Goal: Task Accomplishment & Management: Manage account settings

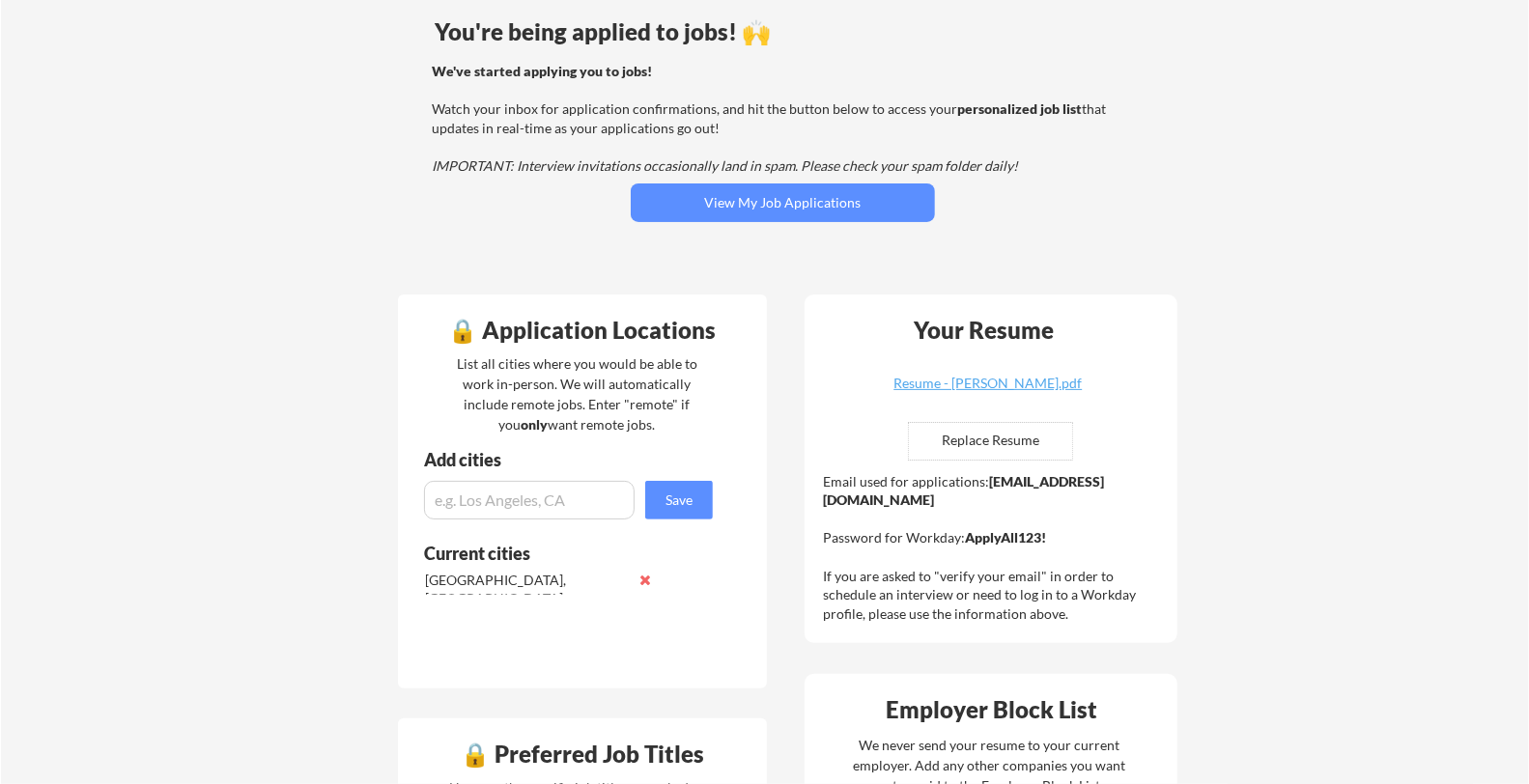
scroll to position [157, 0]
drag, startPoint x: 1007, startPoint y: 498, endPoint x: 823, endPoint y: 508, distance: 184.3
click at [823, 508] on div "Email used for applications: [EMAIL_ADDRESS][DOMAIN_NAME] Password for Workday:…" at bounding box center [992, 548] width 341 height 152
copy strong "[EMAIL_ADDRESS][DOMAIN_NAME]"
drag, startPoint x: 1046, startPoint y: 537, endPoint x: 969, endPoint y: 550, distance: 78.1
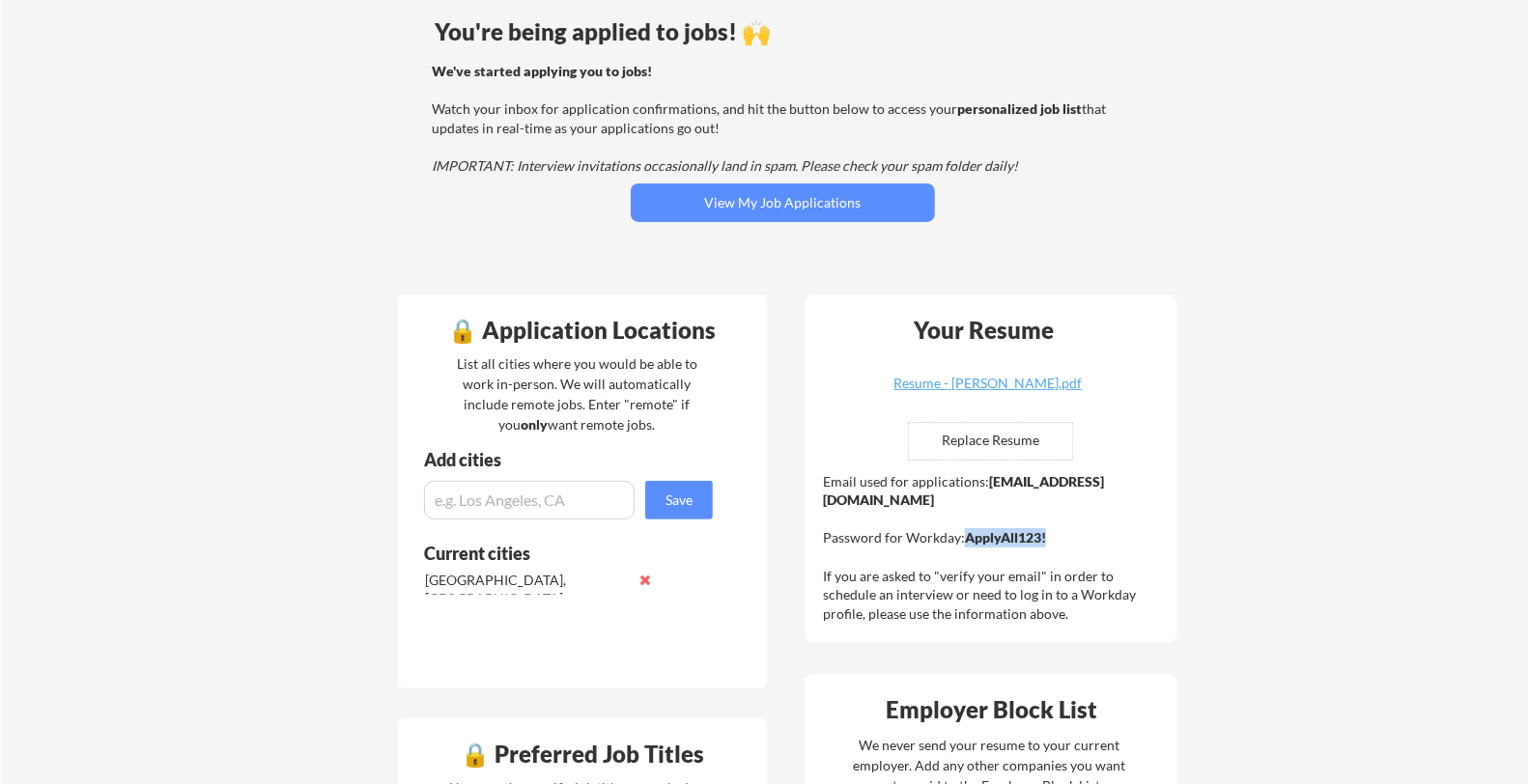
click at [969, 550] on div "Email used for applications: [EMAIL_ADDRESS][DOMAIN_NAME] Password for Workday:…" at bounding box center [992, 548] width 341 height 152
click at [978, 541] on strong "ApplyAll123!" at bounding box center [1005, 536] width 81 height 17
drag, startPoint x: 1050, startPoint y: 537, endPoint x: 962, endPoint y: 542, distance: 88.1
click at [962, 542] on div "Email used for applications: [EMAIL_ADDRESS][DOMAIN_NAME] Password for Workday:…" at bounding box center [992, 548] width 341 height 152
copy strong "ApplyAll123!"
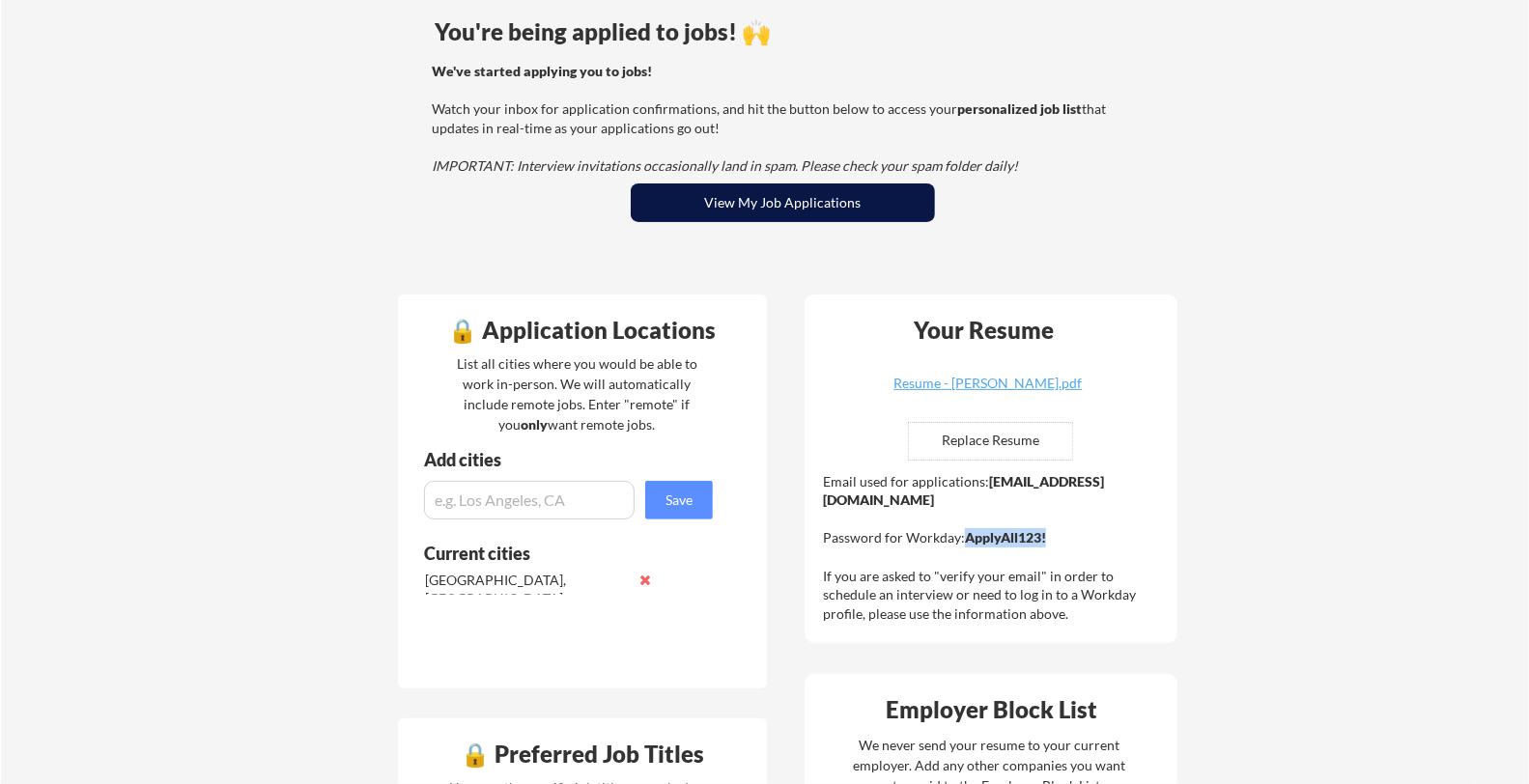
click at [702, 201] on button "View My Job Applications" at bounding box center [782, 203] width 304 height 39
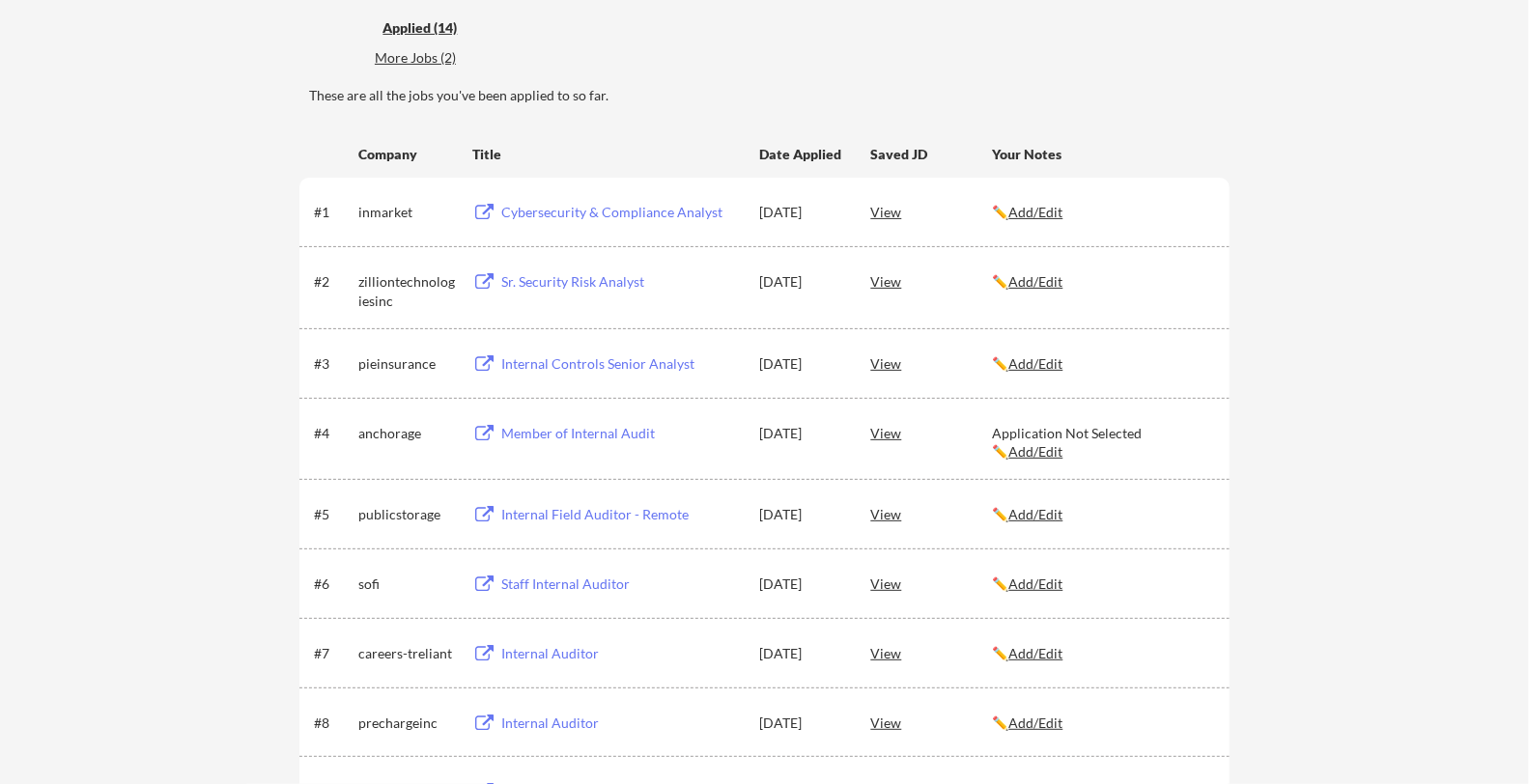
scroll to position [228, 0]
click at [636, 285] on div "Sr. Security Risk Analyst" at bounding box center [621, 283] width 239 height 19
click at [573, 218] on div "Cybersecurity & Compliance Analyst" at bounding box center [621, 214] width 239 height 19
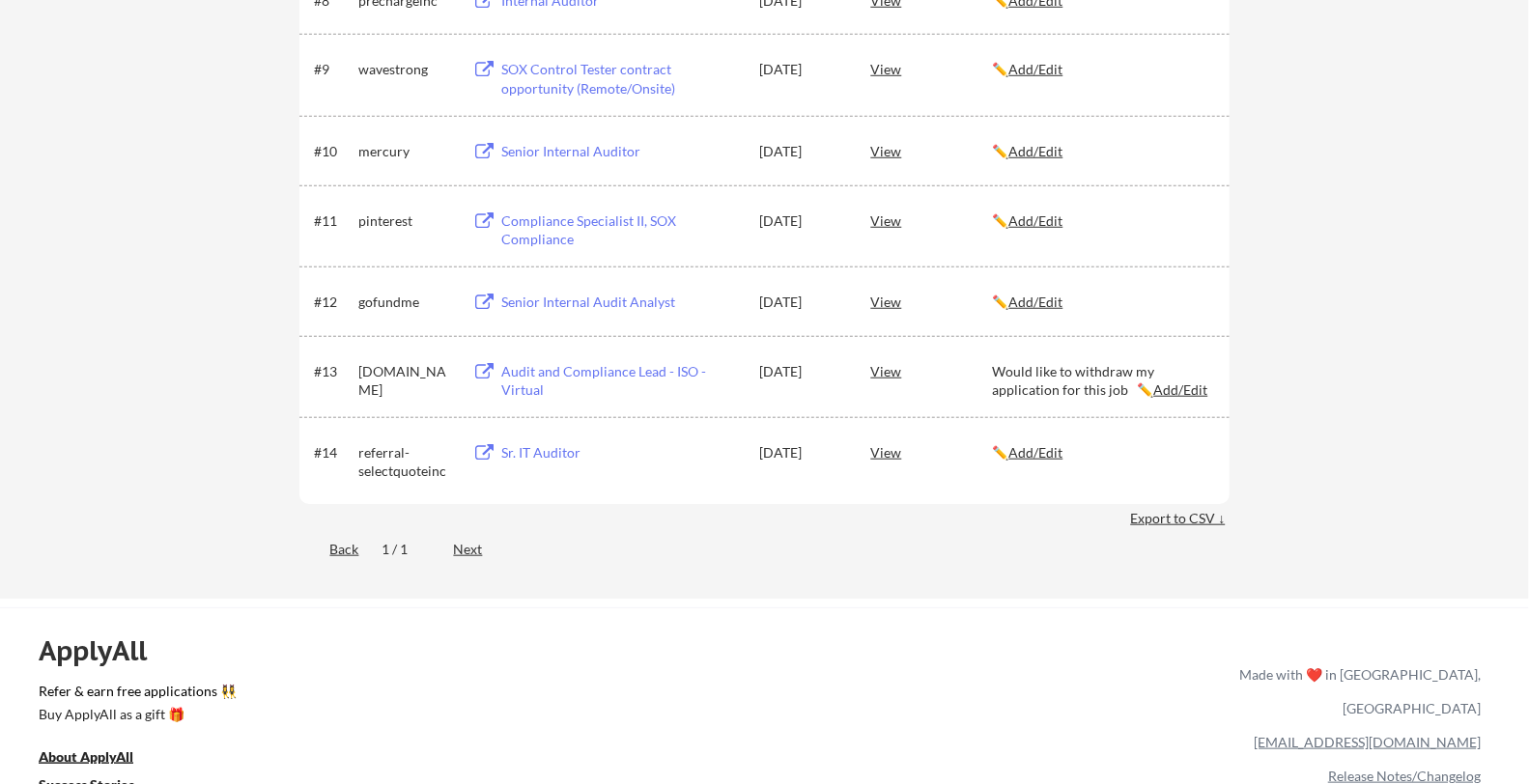
scroll to position [929, 0]
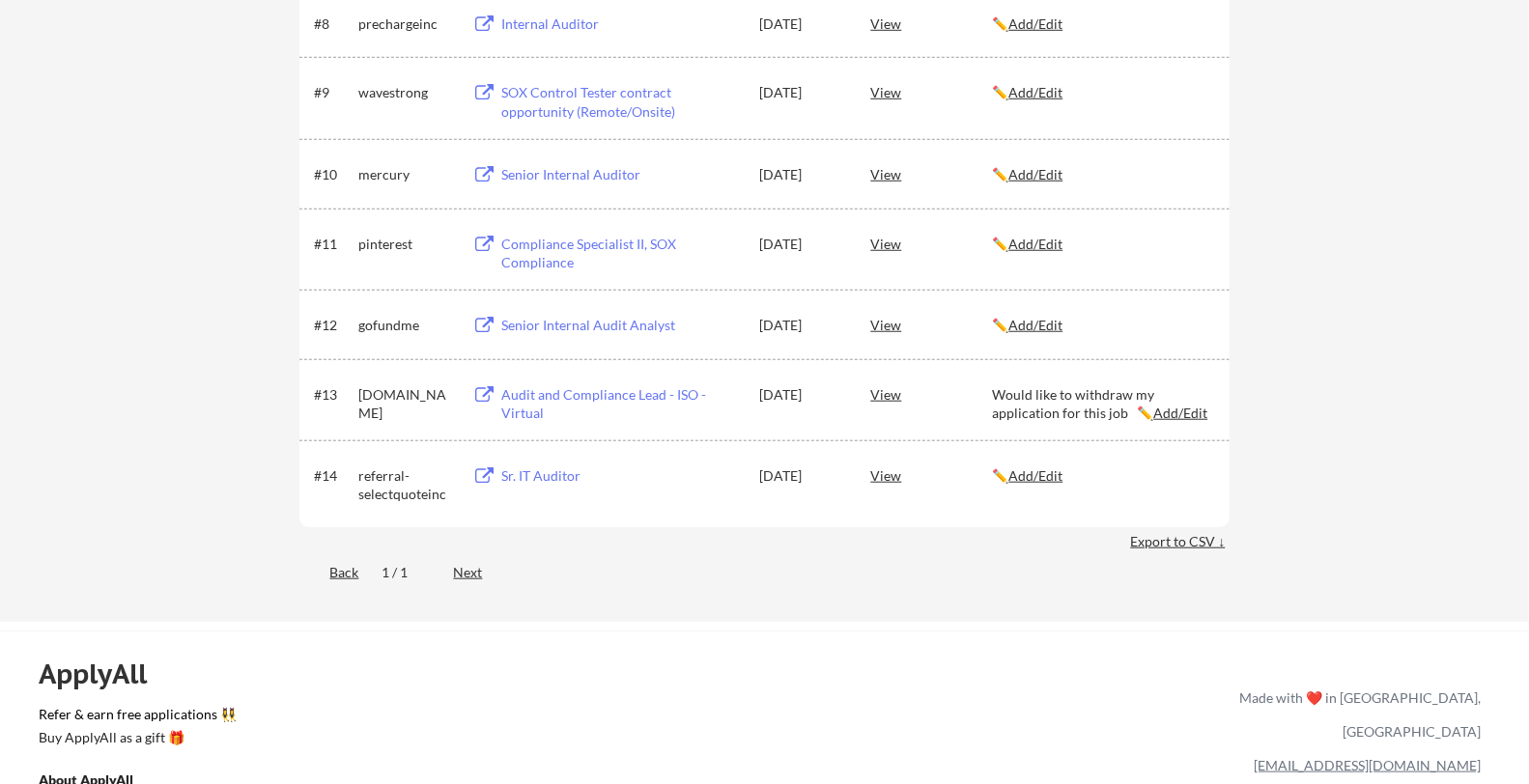
click at [553, 481] on div "Sr. IT Auditor" at bounding box center [621, 476] width 239 height 19
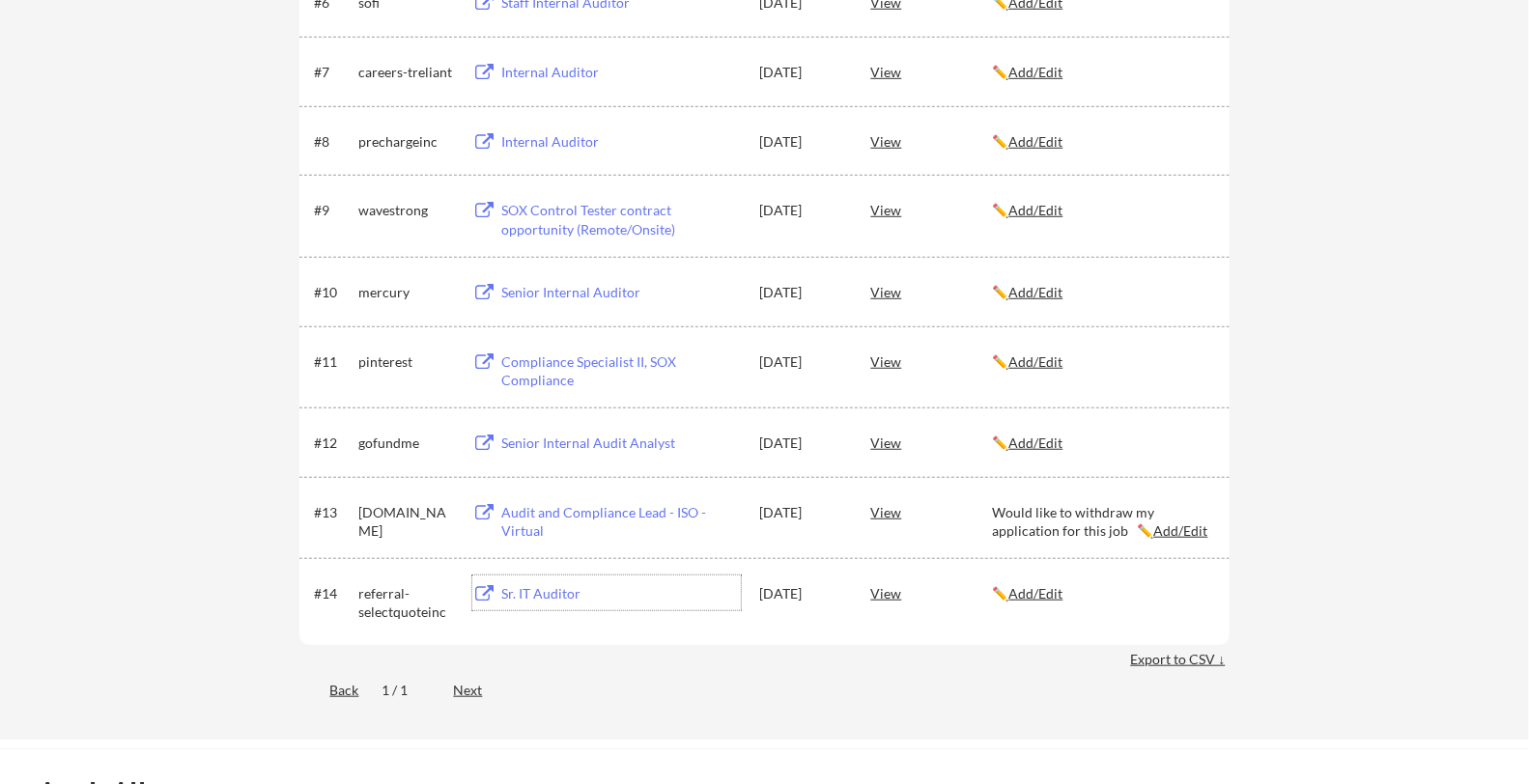
scroll to position [807, 0]
click at [589, 513] on div "Audit and Compliance Lead - ISO -Virtual" at bounding box center [621, 526] width 239 height 38
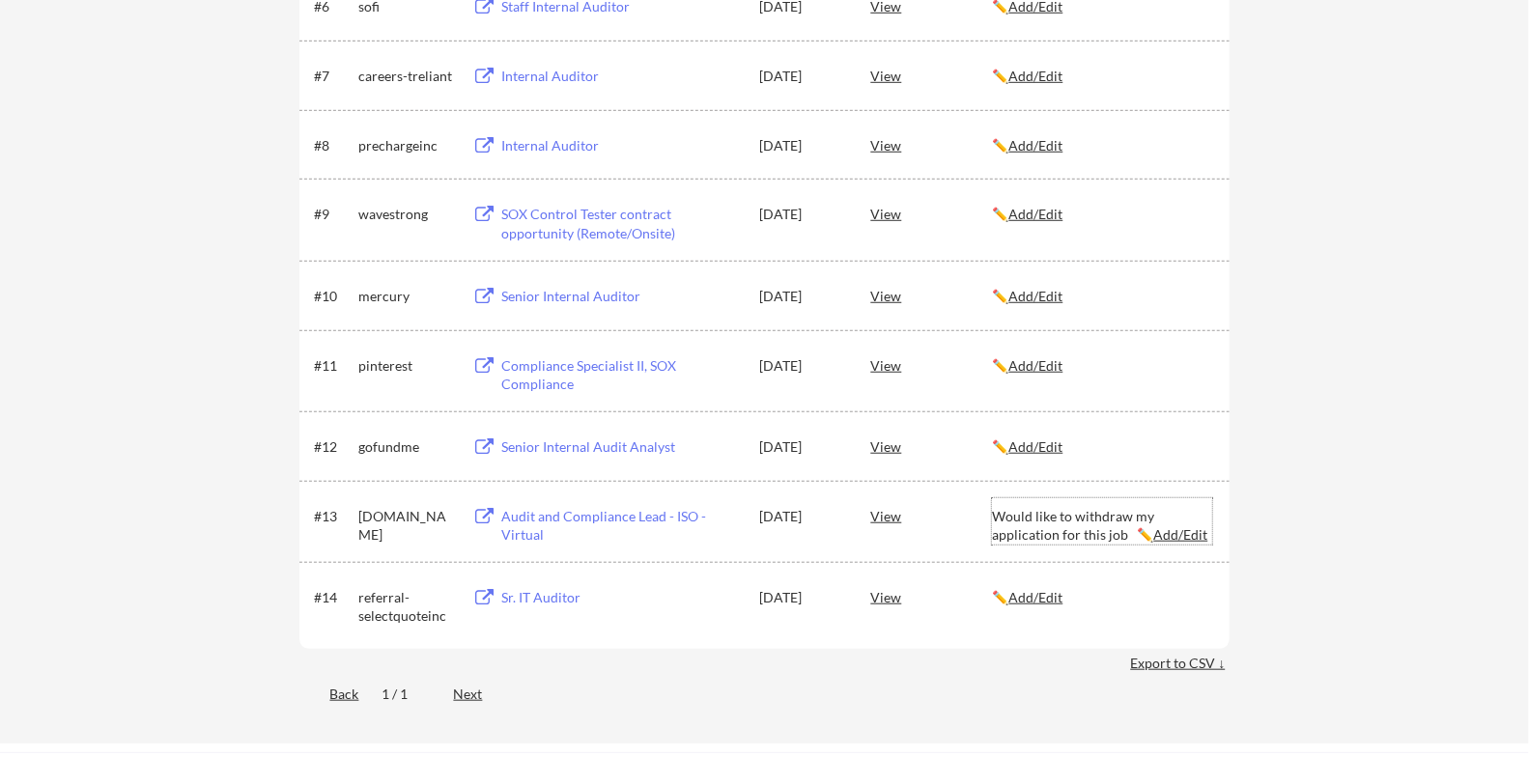
click at [1188, 535] on u "Add/Edit" at bounding box center [1180, 533] width 54 height 17
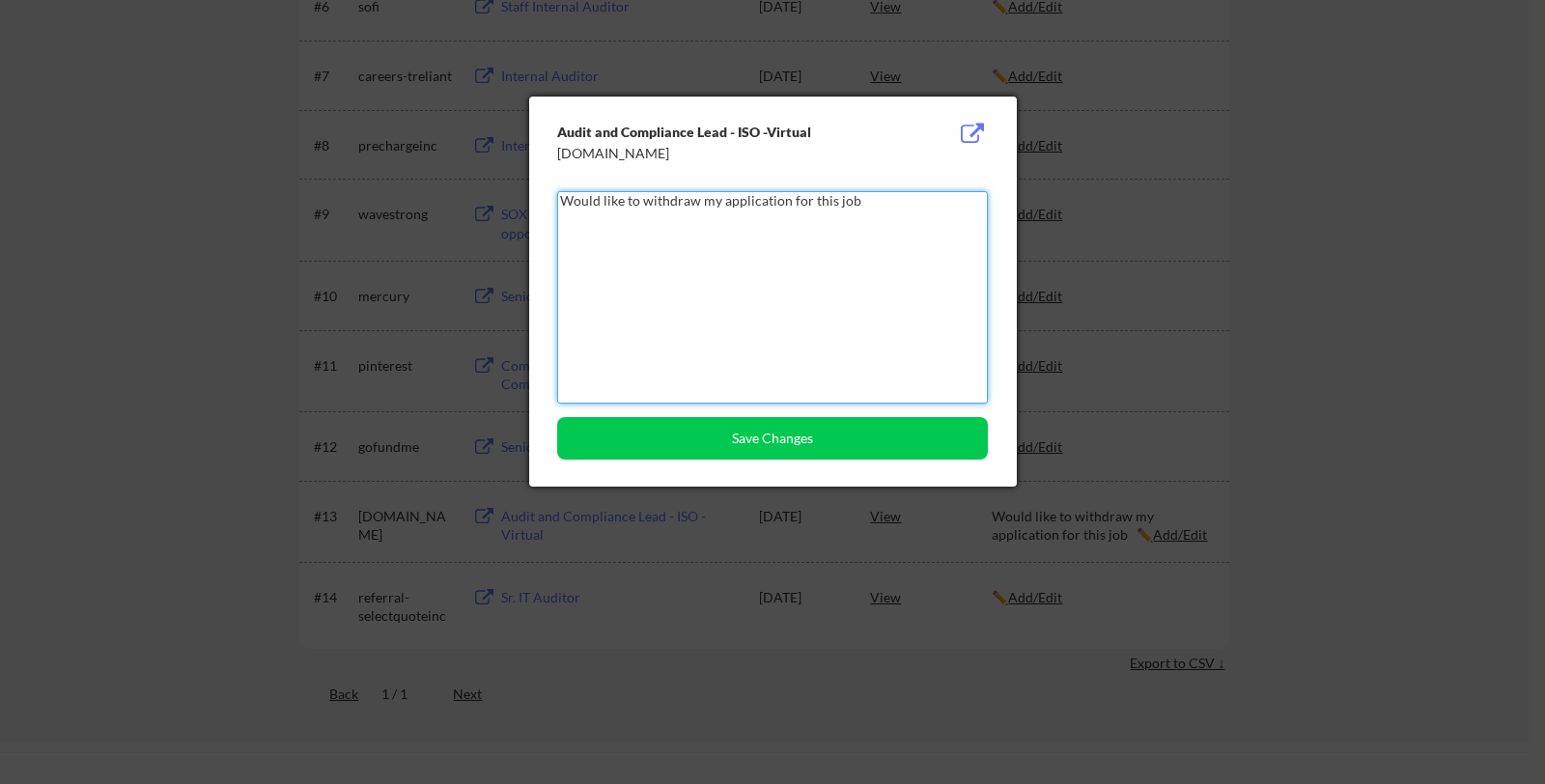
click at [648, 204] on textarea "Would like to withdraw my application for this job" at bounding box center [772, 297] width 430 height 213
click at [640, 199] on textarea "Withdraw my application for this job" at bounding box center [772, 297] width 430 height 213
click at [798, 208] on textarea "Withdraw application for this job" at bounding box center [772, 297] width 430 height 213
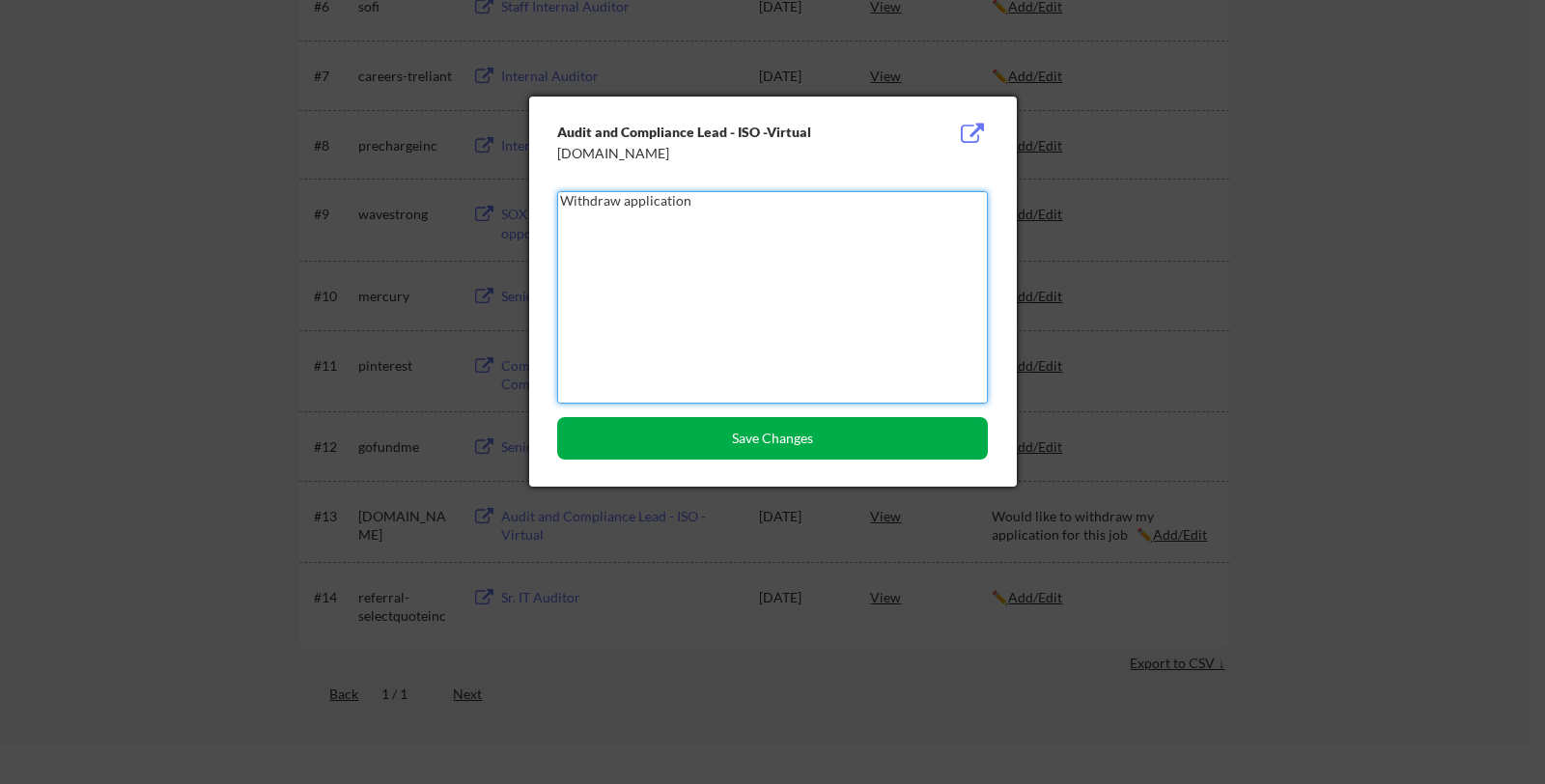
type textarea "Withdraw application"
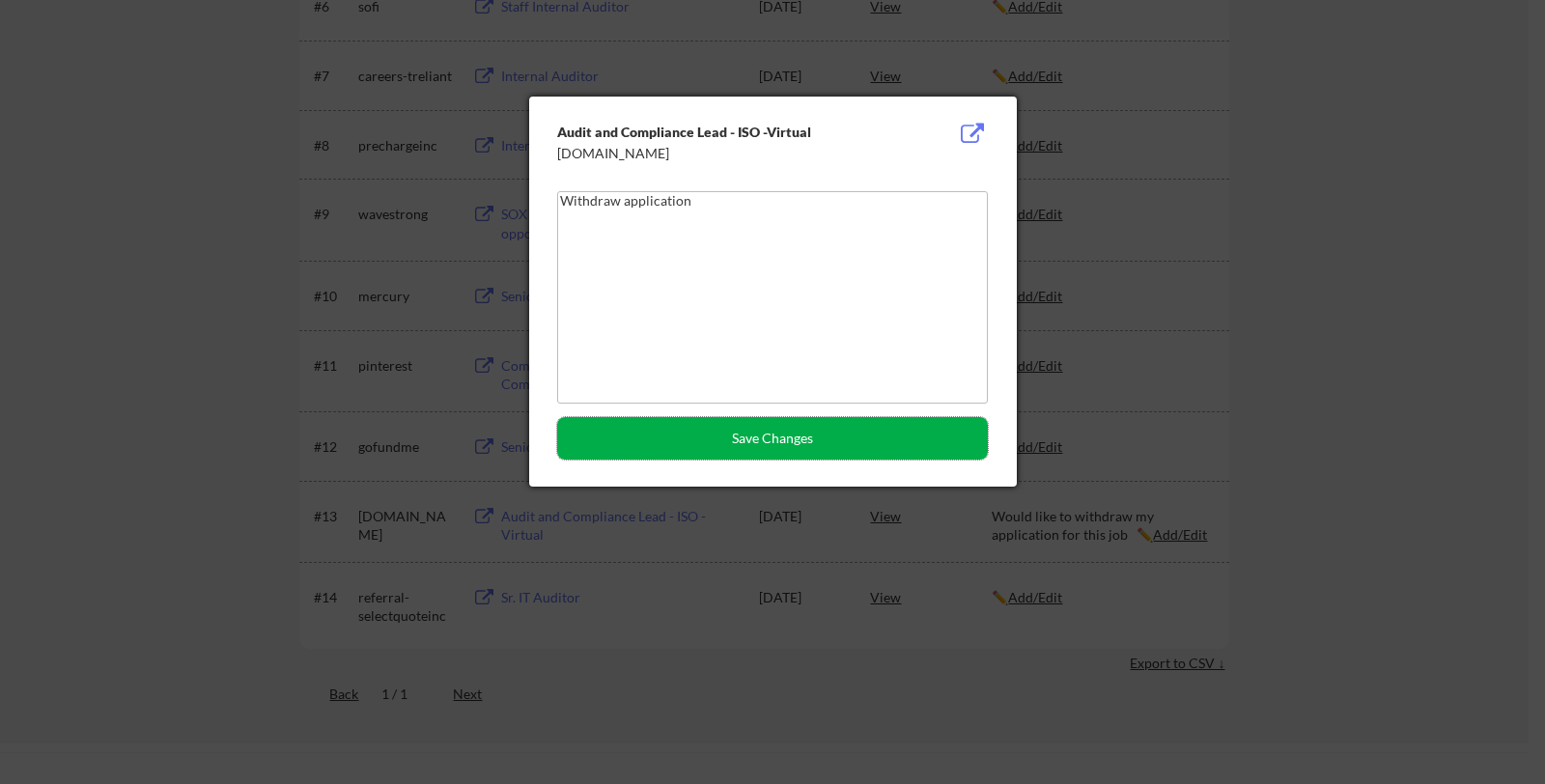
click at [831, 436] on button "Save Changes" at bounding box center [772, 438] width 430 height 43
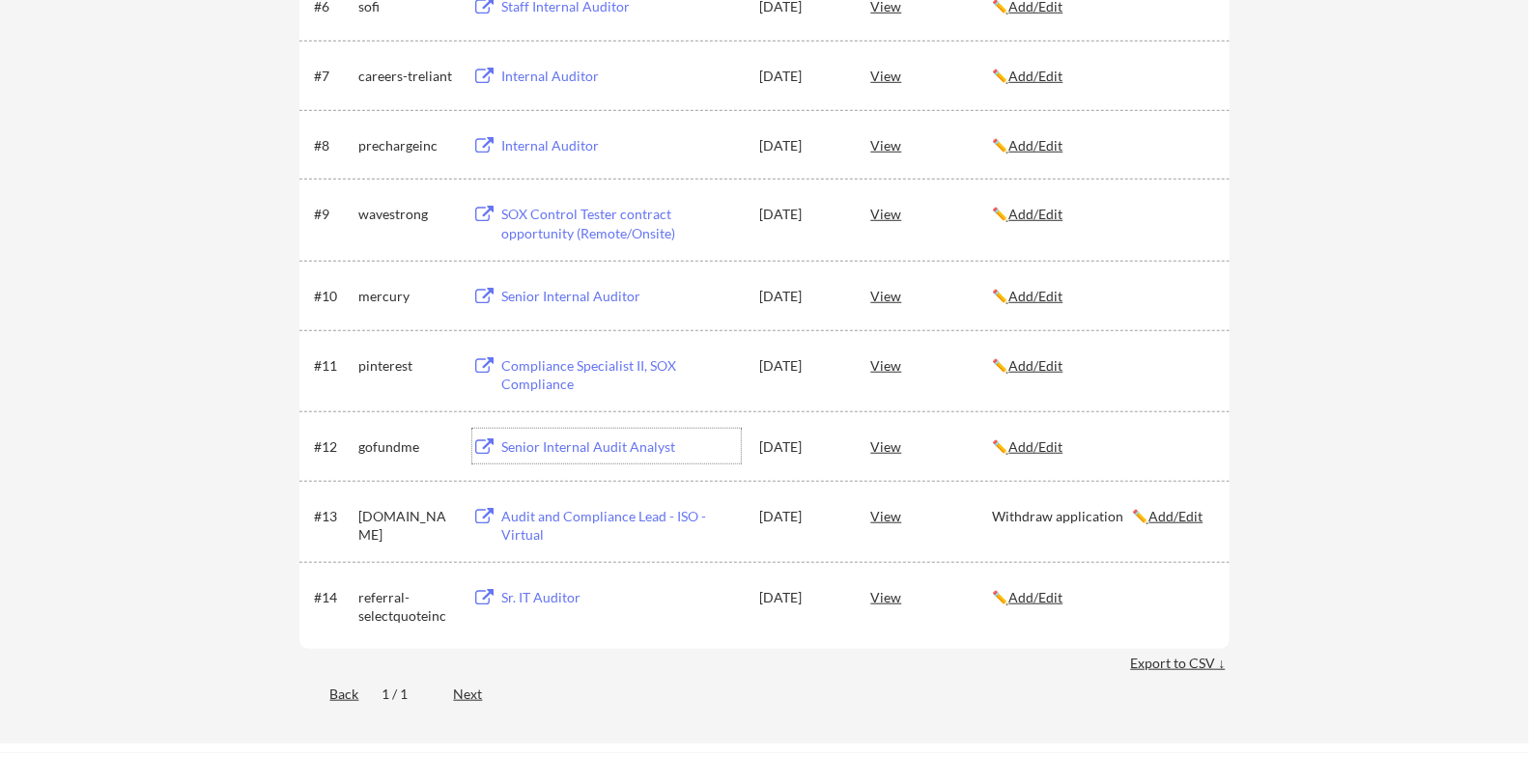
click at [579, 453] on div "Senior Internal Audit Analyst" at bounding box center [621, 447] width 239 height 19
click at [597, 290] on div "Senior Internal Auditor" at bounding box center [621, 296] width 239 height 19
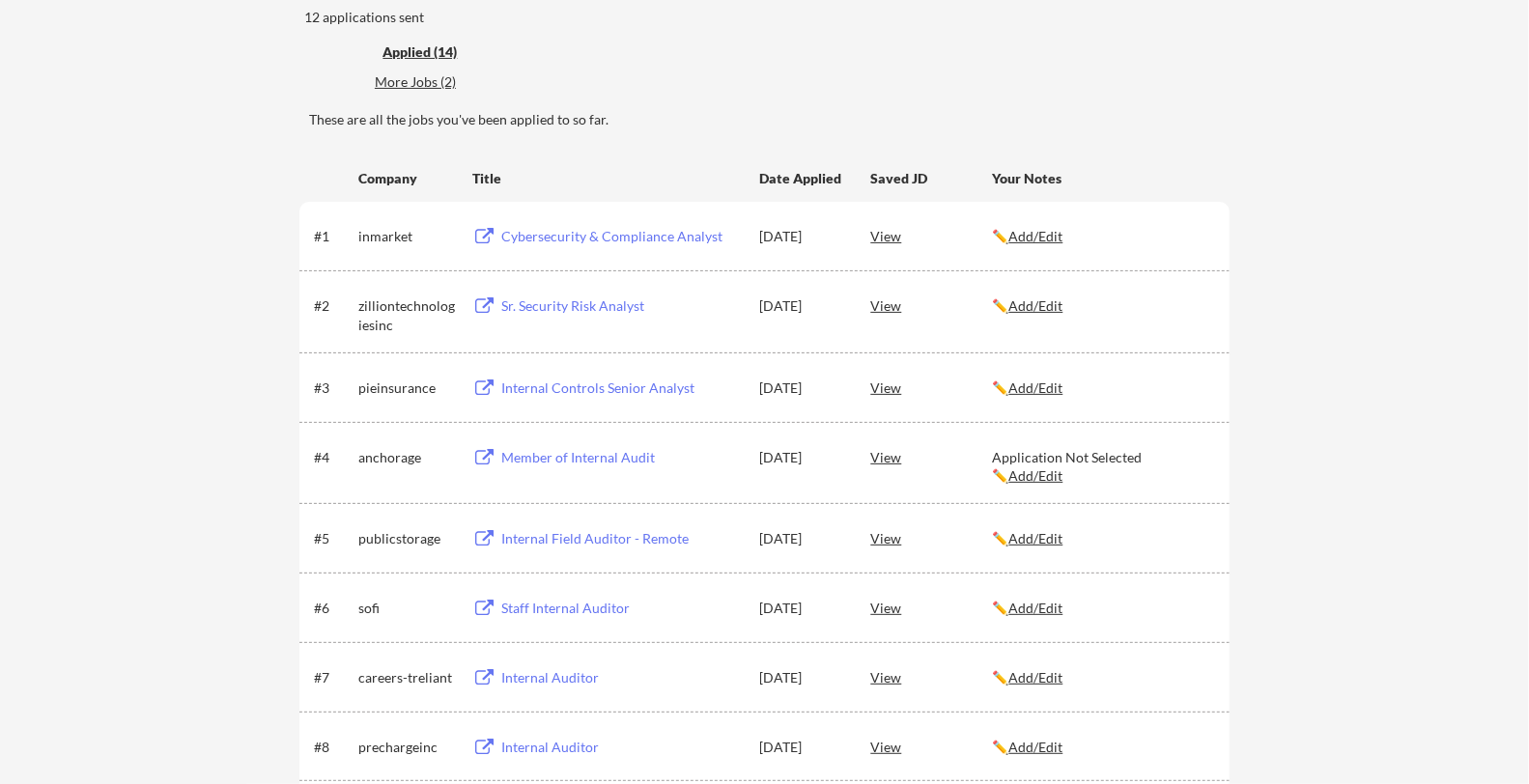
scroll to position [205, 0]
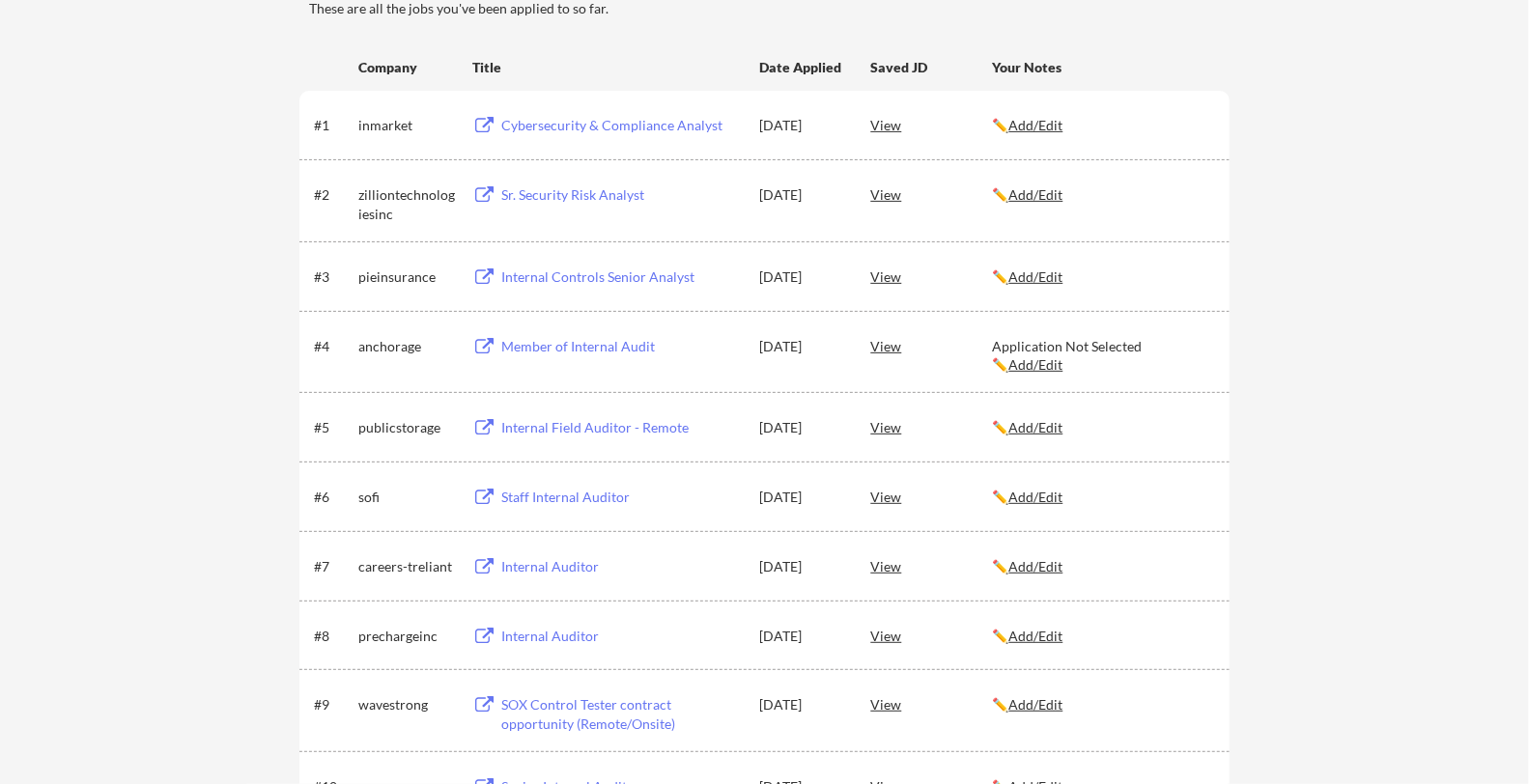
scroll to position [319, 0]
click at [1162, 336] on div "Application Not Selected ✏️ Add/Edit" at bounding box center [1101, 354] width 221 height 38
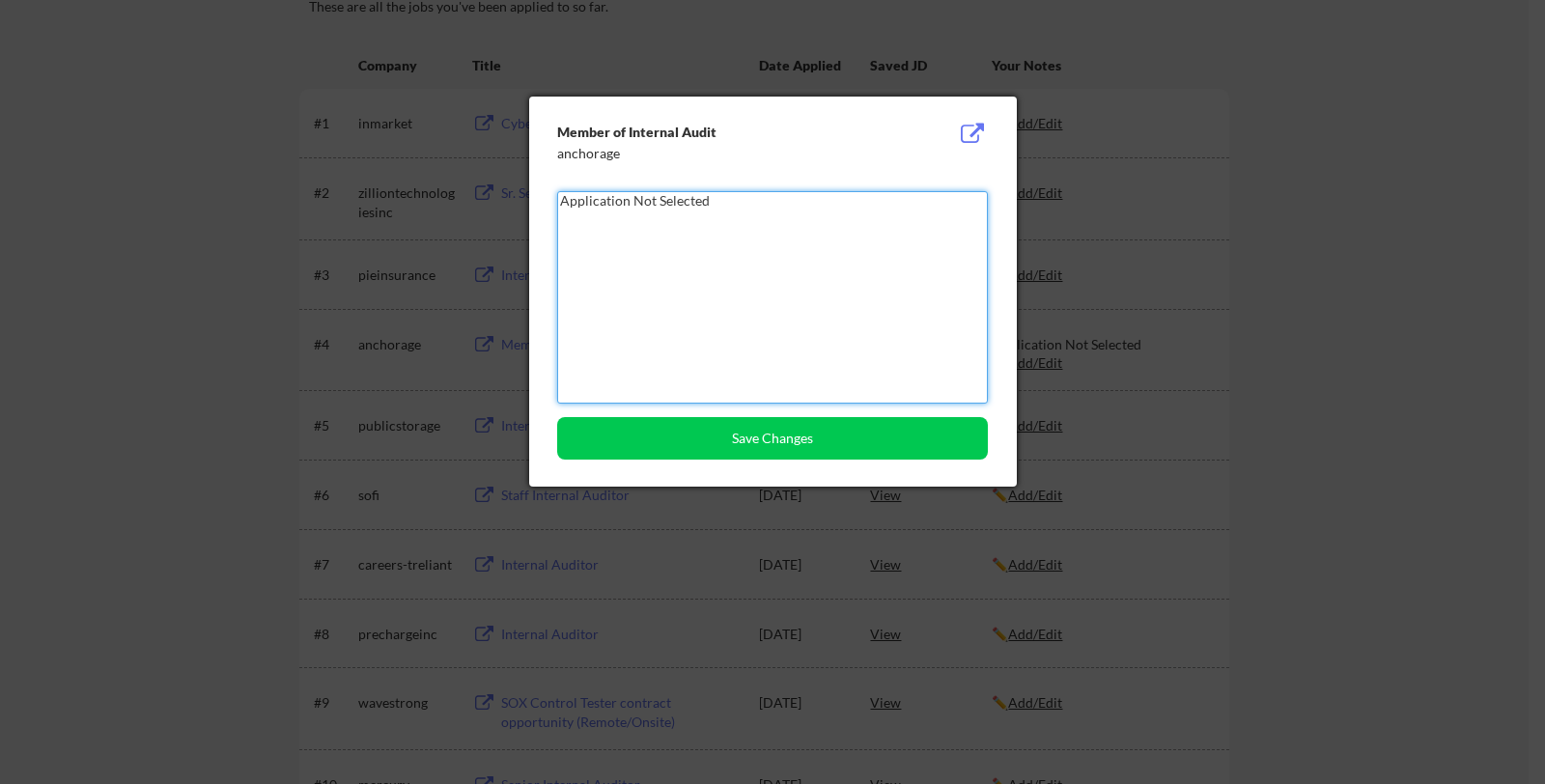
click at [630, 200] on textarea "Application Not Selected" at bounding box center [772, 297] width 430 height 213
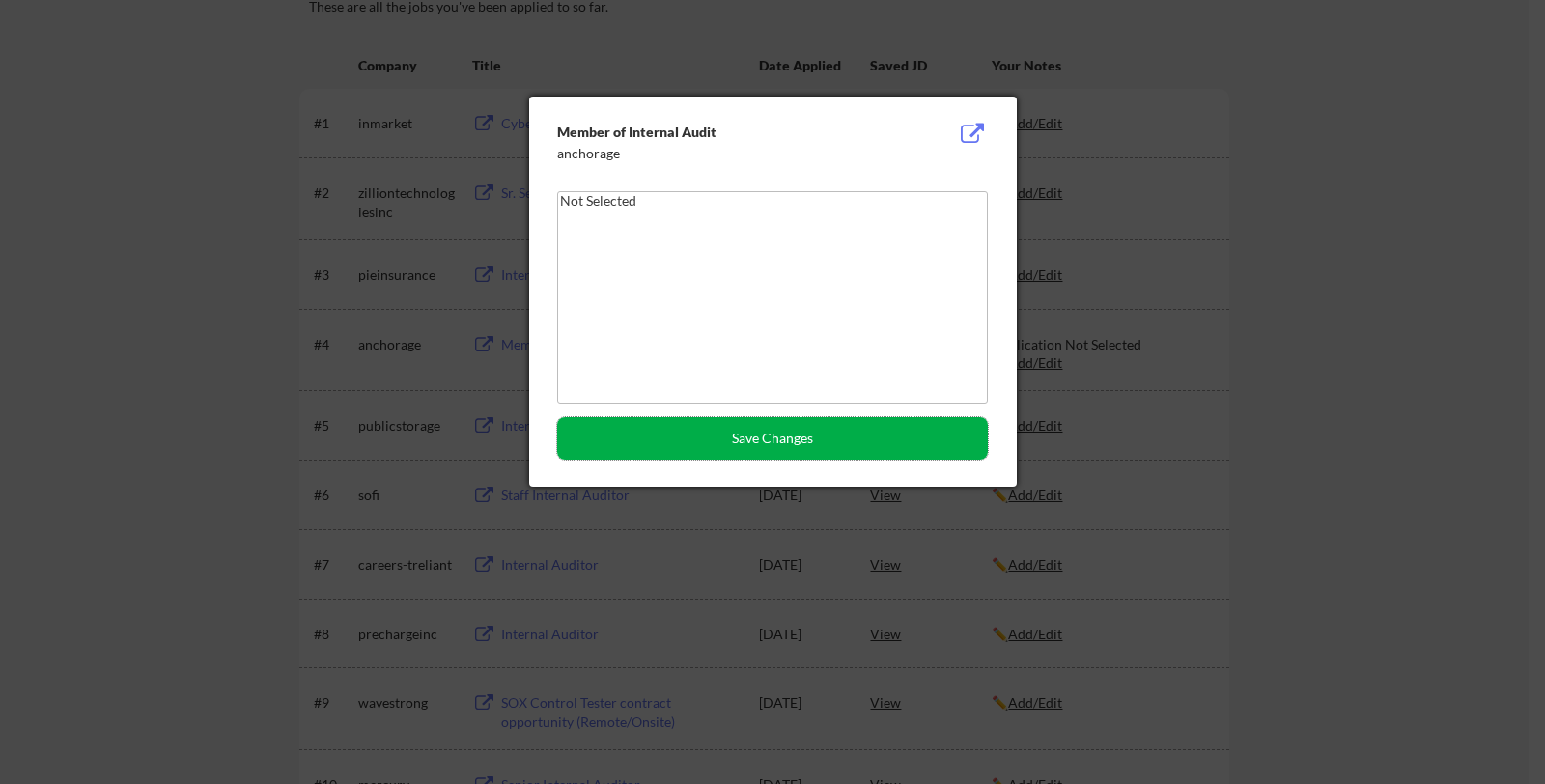
click at [756, 440] on button "Save Changes" at bounding box center [772, 438] width 430 height 43
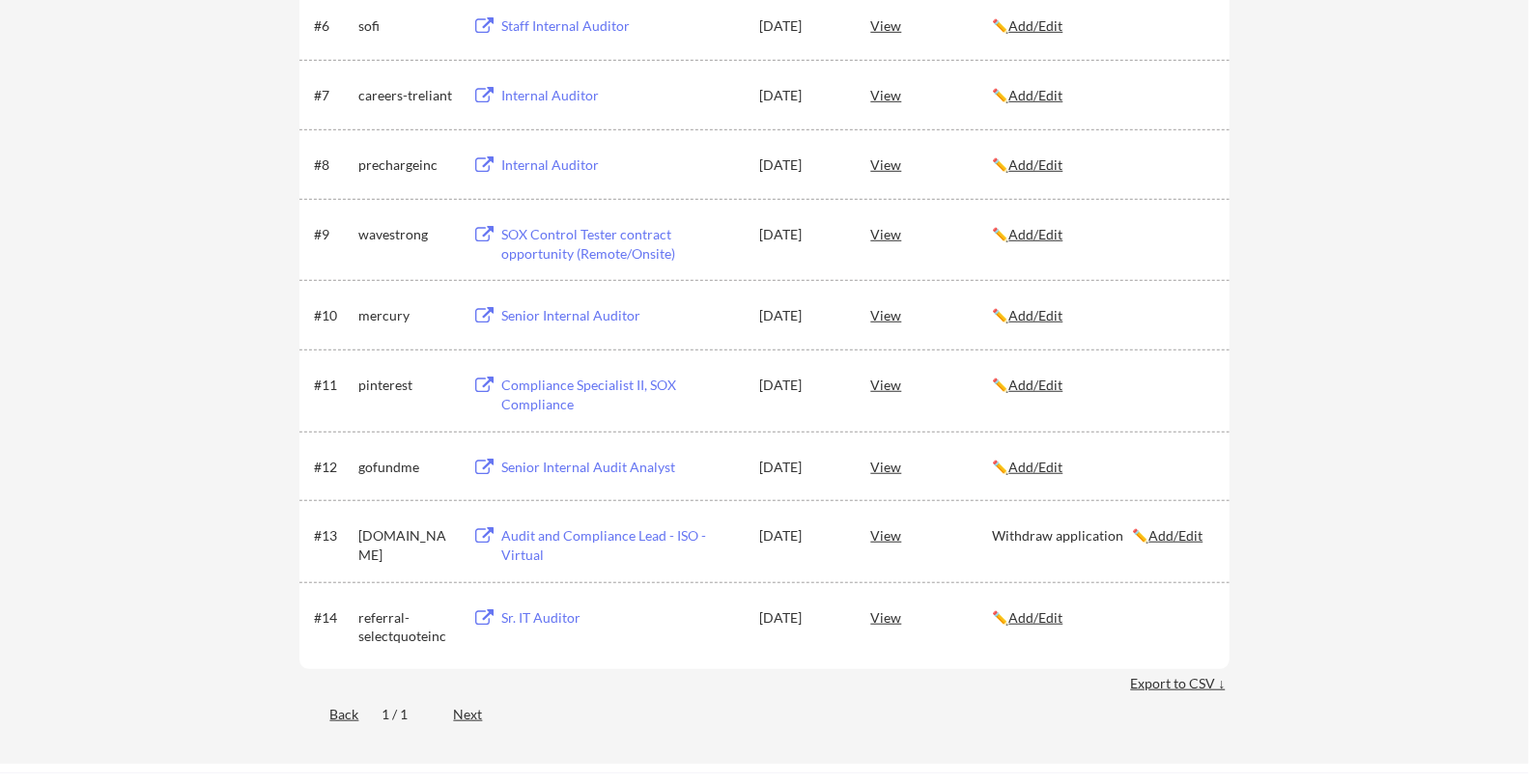
scroll to position [776, 0]
click at [1167, 538] on u "Add/Edit" at bounding box center [1175, 533] width 54 height 17
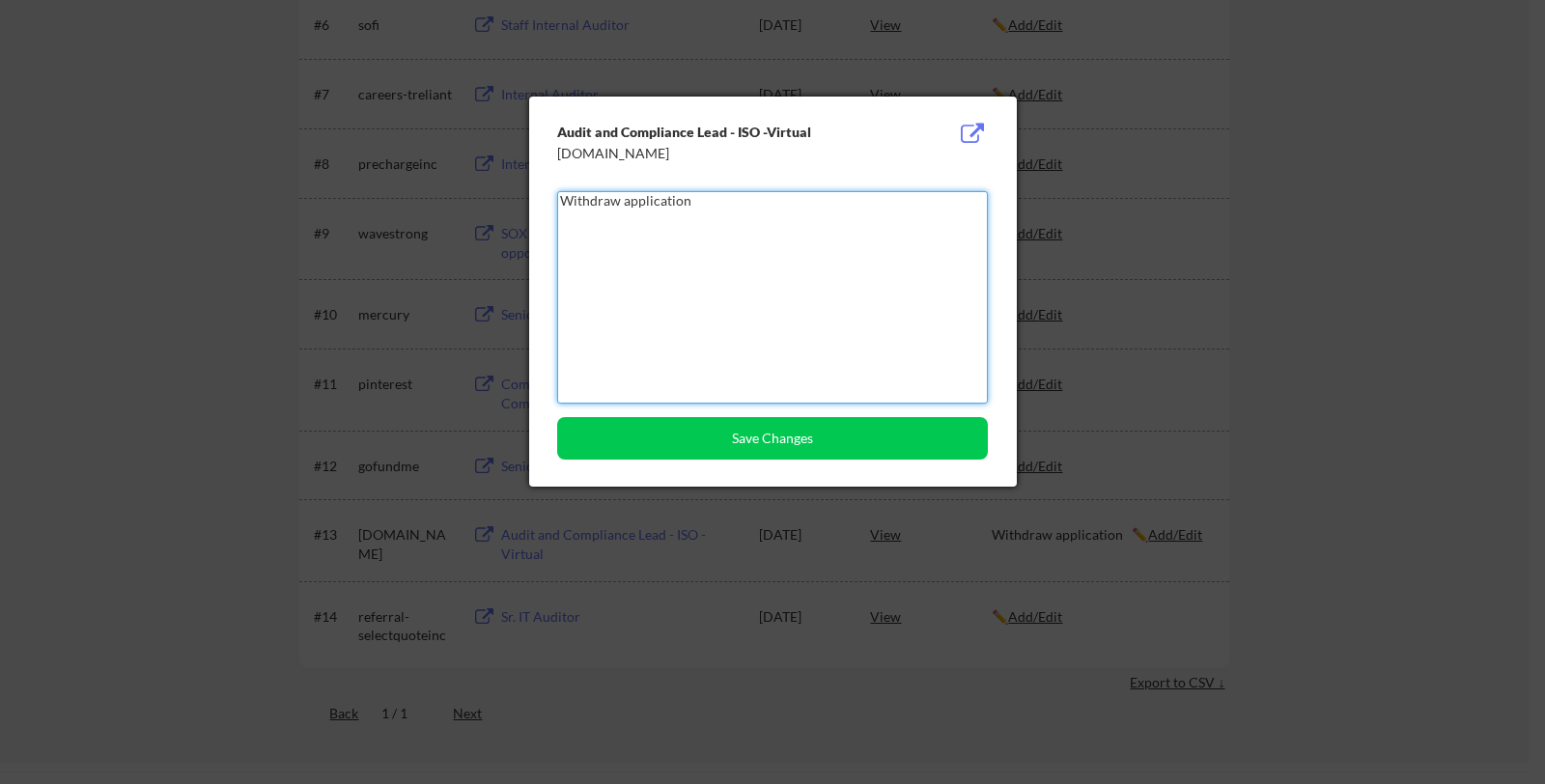
click at [629, 201] on textarea "Withdraw application" at bounding box center [772, 297] width 430 height 213
click at [678, 194] on textarea "Application" at bounding box center [772, 297] width 430 height 213
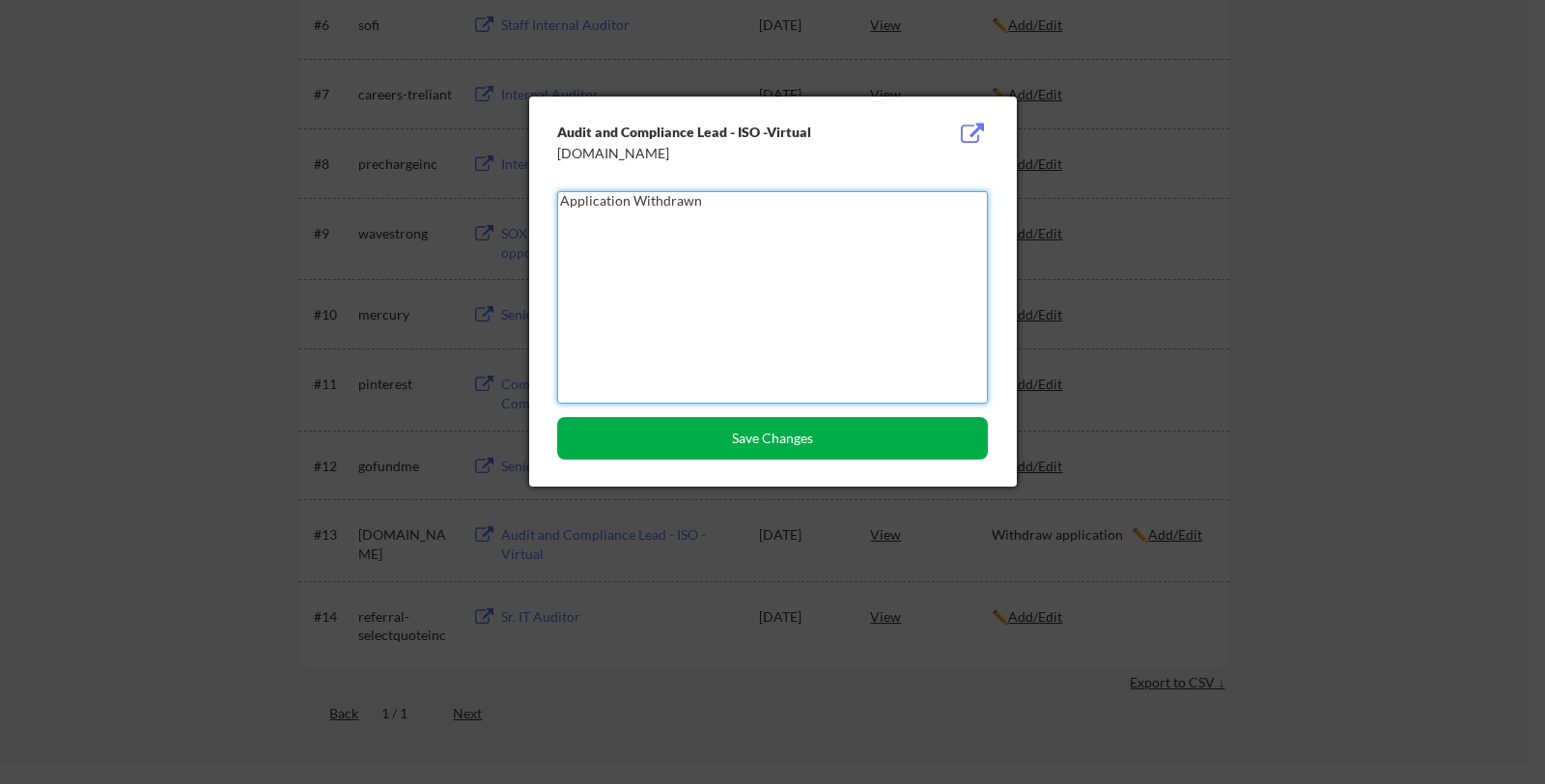
type textarea "Application Withdrawn"
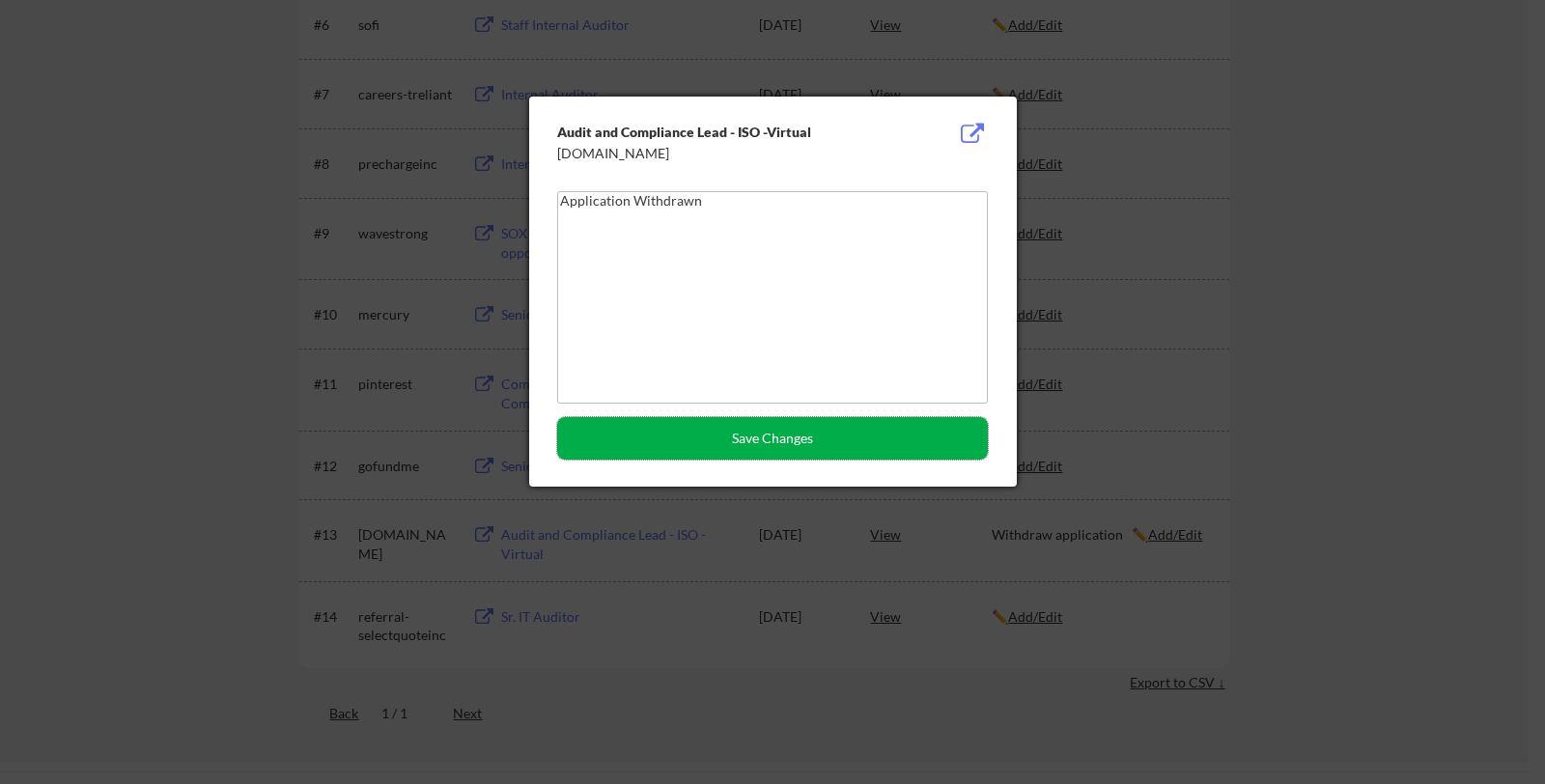
click at [817, 431] on button "Save Changes" at bounding box center [772, 438] width 430 height 43
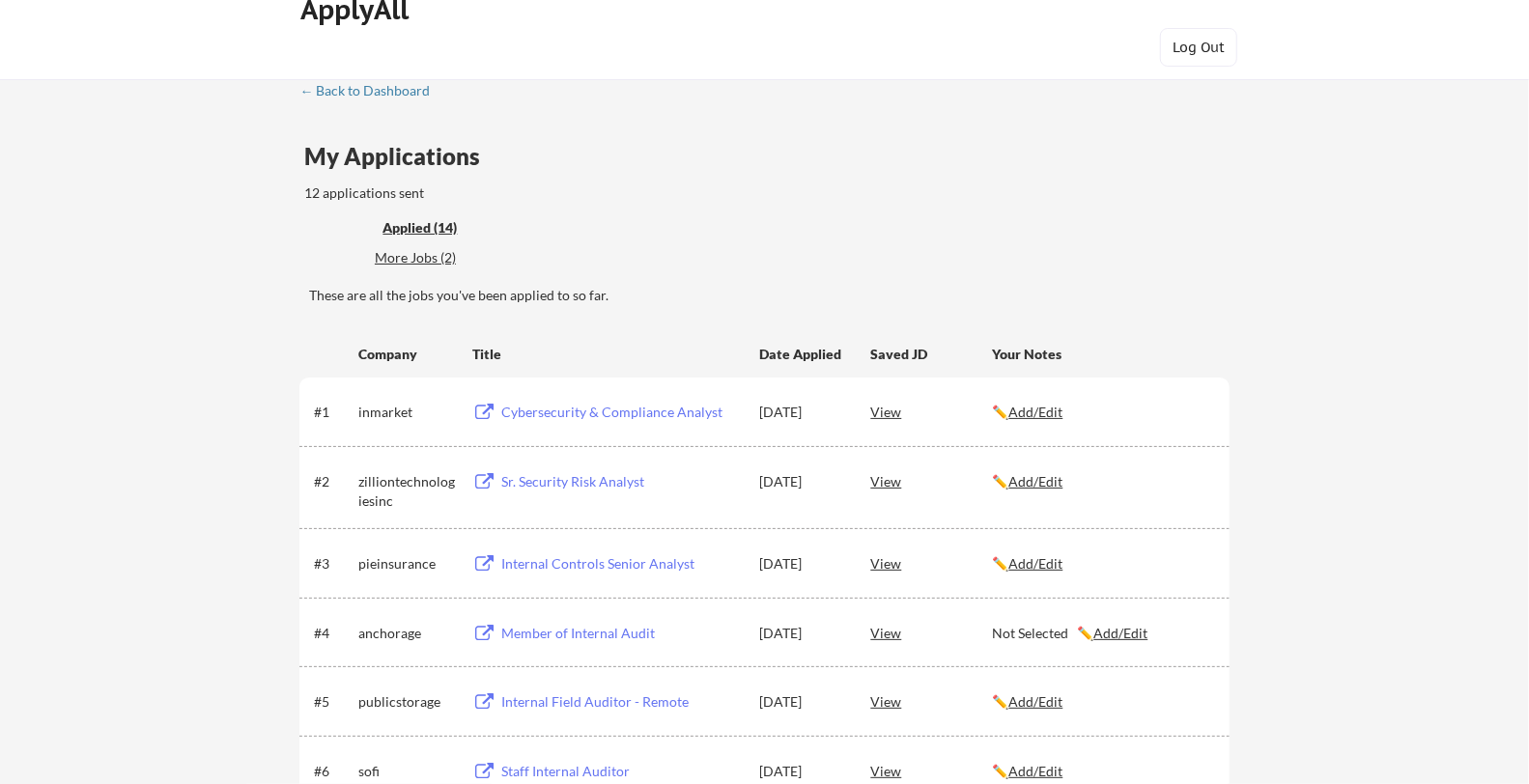
scroll to position [0, 0]
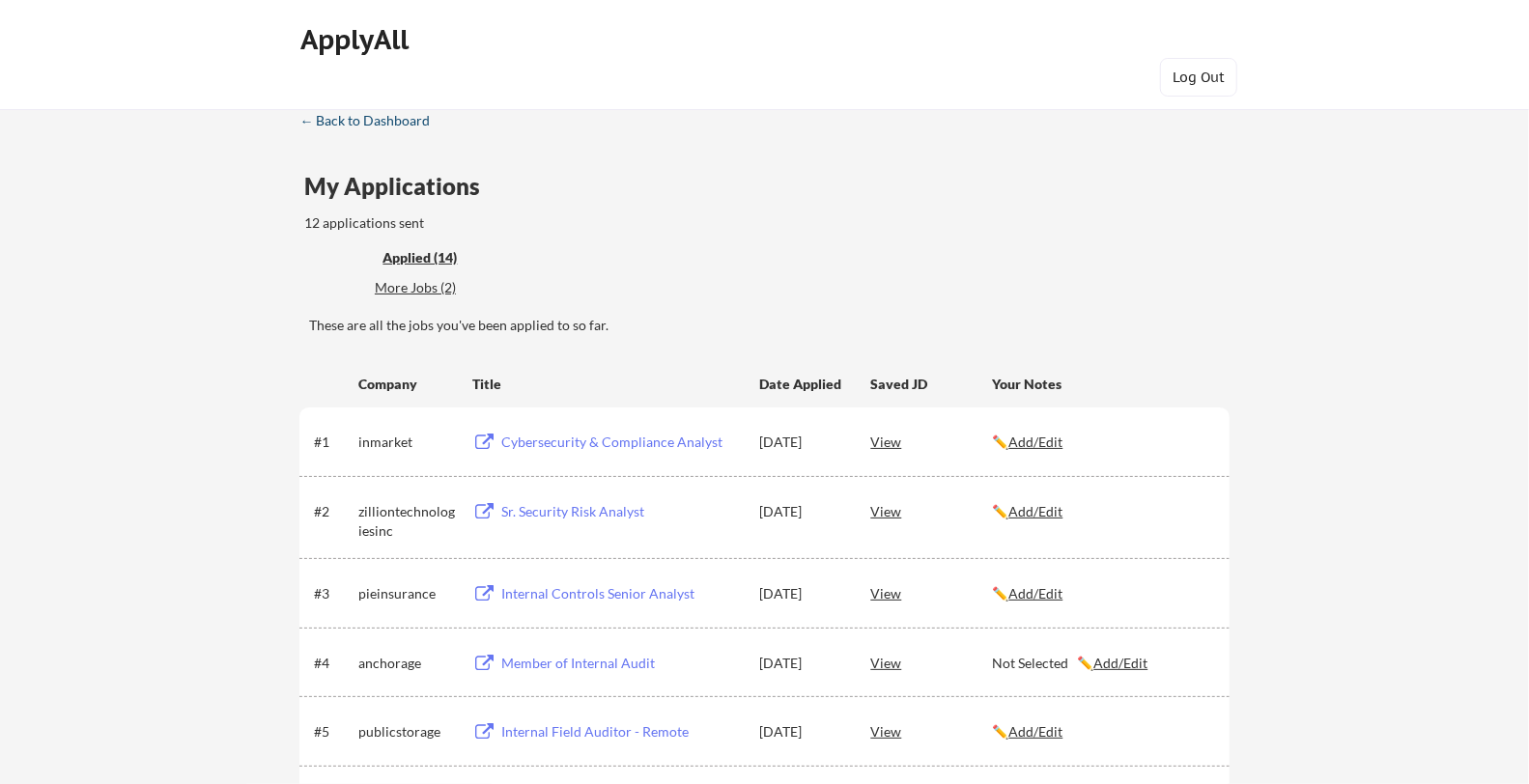
click at [403, 118] on div "← Back to Dashboard" at bounding box center [371, 120] width 145 height 14
